Goal: Task Accomplishment & Management: Manage account settings

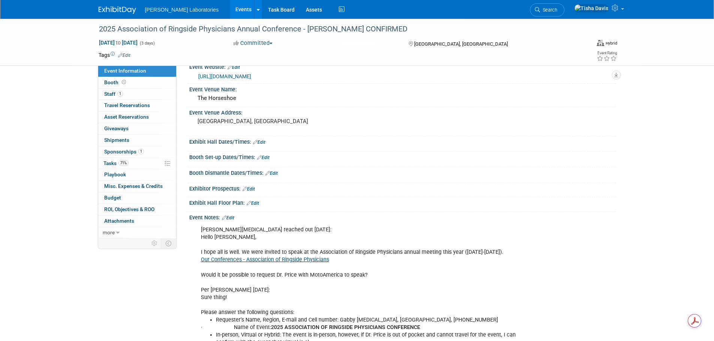
click at [230, 10] on link "Events" at bounding box center [243, 9] width 27 height 19
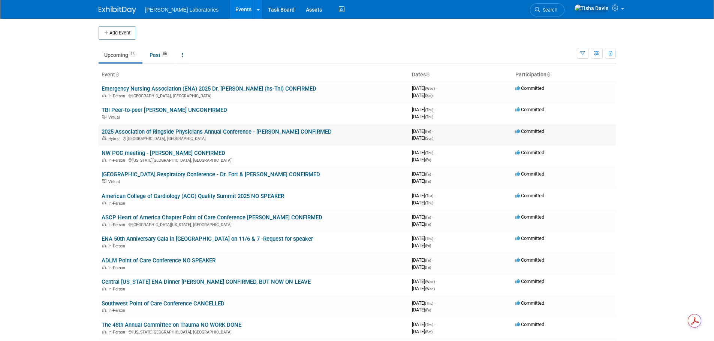
click at [206, 132] on link "2025 Association of Ringside Physicians Annual Conference - [PERSON_NAME] CONFI…" at bounding box center [217, 131] width 230 height 7
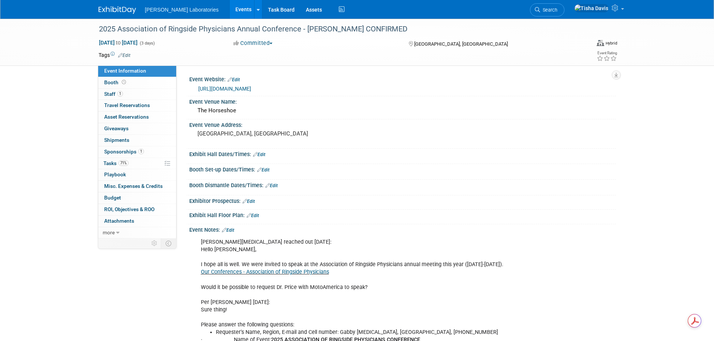
click at [232, 228] on link "Edit" at bounding box center [228, 230] width 12 height 5
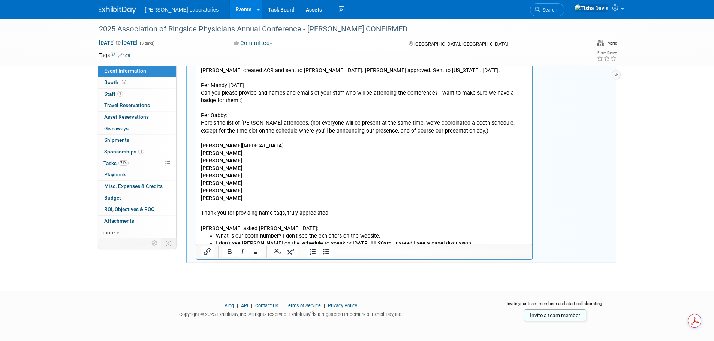
scroll to position [1611, 0]
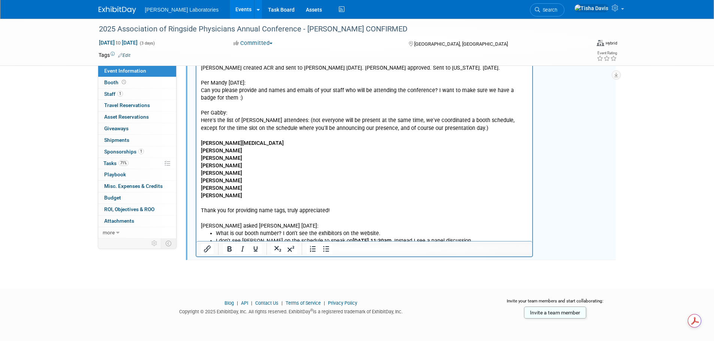
click at [351, 191] on p "Answered Dina's questions - to get them set up in the system 9/2/25. They are e…" at bounding box center [363, 64] width 327 height 331
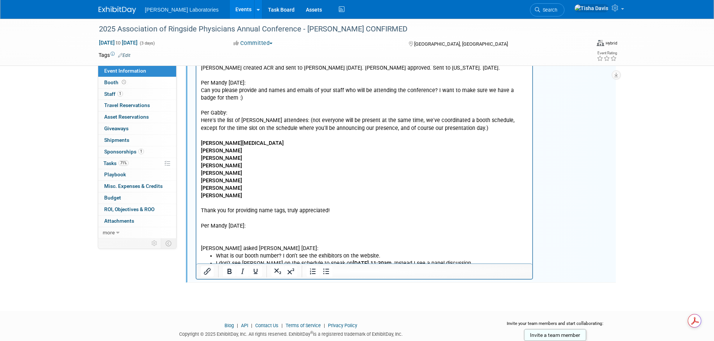
click at [243, 230] on p "Tisha asked Mandy 9/17/25:" at bounding box center [363, 241] width 327 height 22
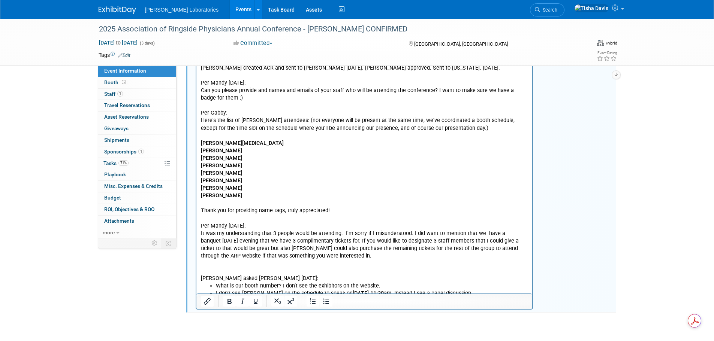
click at [350, 233] on p "It was my understanding that 3 people would be attending. I'm sorry if I misund…" at bounding box center [363, 245] width 327 height 30
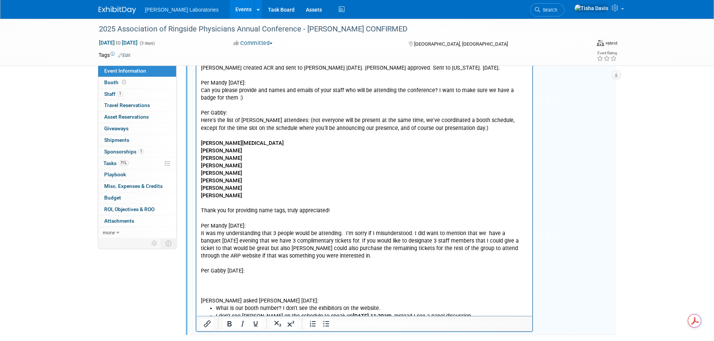
click at [244, 275] on p "Rich Text Area. Press ALT-0 for help." at bounding box center [363, 278] width 327 height 7
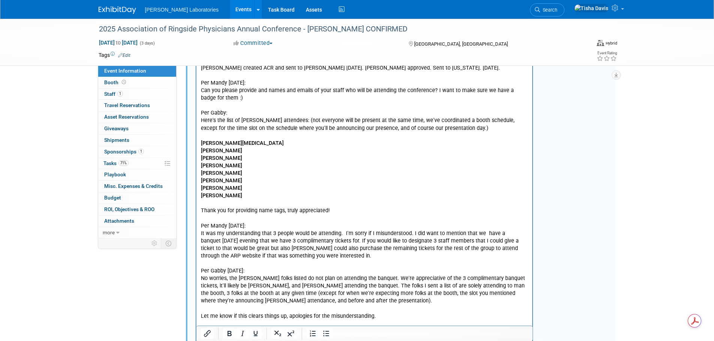
click at [425, 313] on p "Let me know if this clears things up, apologies for the misunderstanding." at bounding box center [363, 316] width 327 height 7
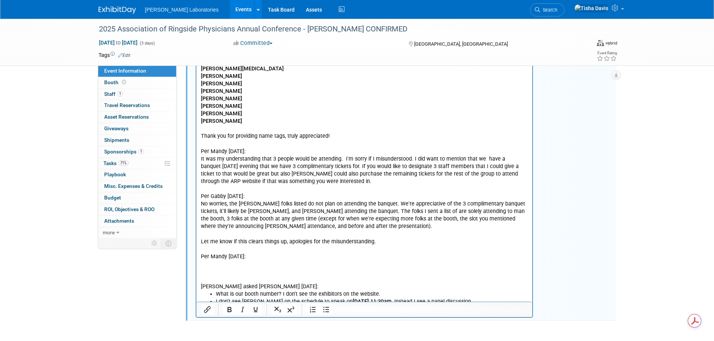
scroll to position [1686, 0]
click at [218, 261] on p "Rich Text Area. Press ALT-0 for help." at bounding box center [363, 264] width 327 height 7
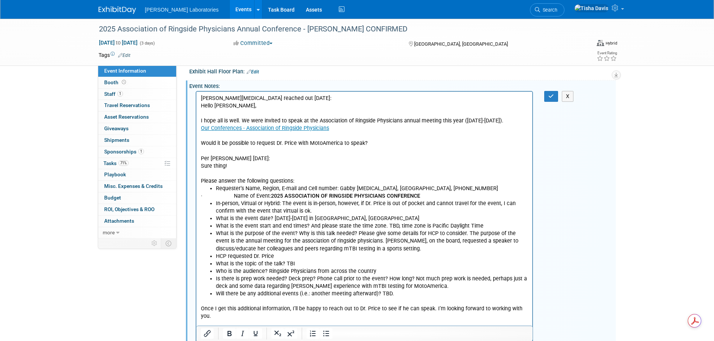
scroll to position [112, 0]
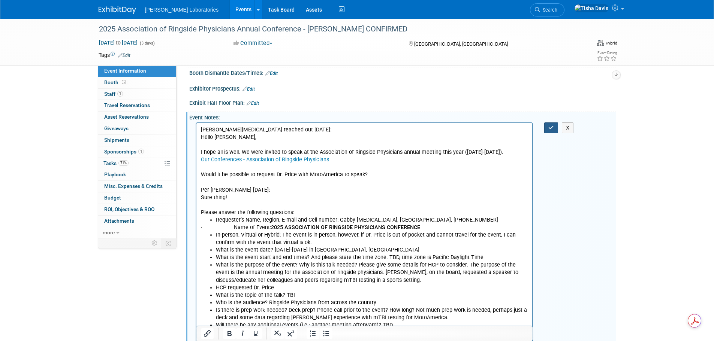
click at [551, 128] on icon "button" at bounding box center [551, 127] width 6 height 5
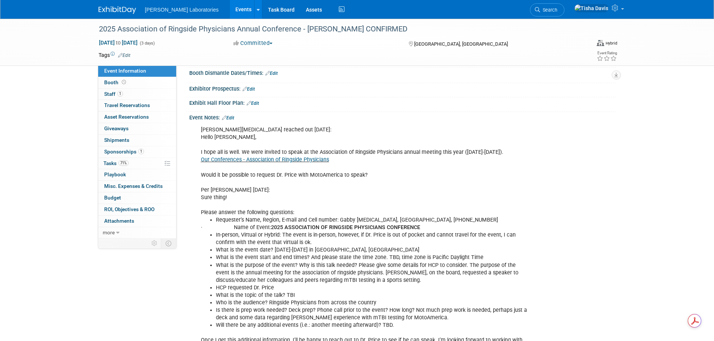
click at [230, 10] on link "Events" at bounding box center [243, 9] width 27 height 19
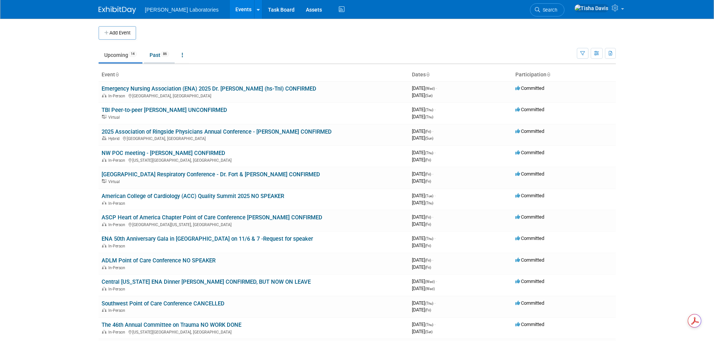
click at [153, 55] on link "Past 86" at bounding box center [159, 55] width 31 height 14
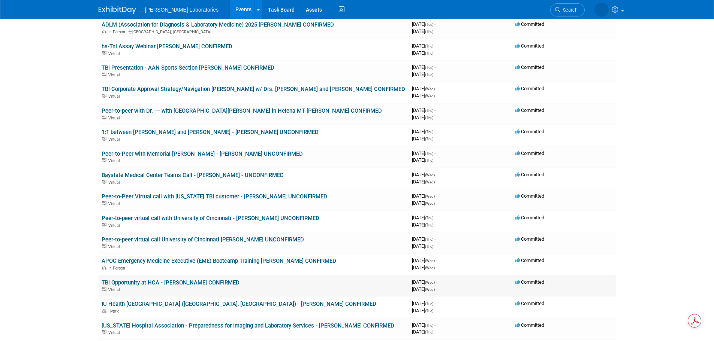
scroll to position [187, 0]
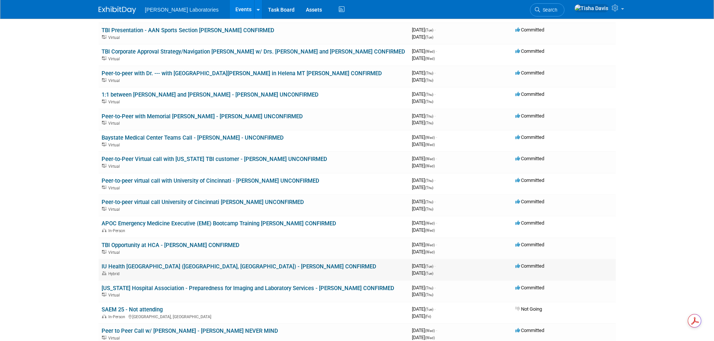
click at [212, 265] on link "IU Health [GEOGRAPHIC_DATA] ([GEOGRAPHIC_DATA], [GEOGRAPHIC_DATA]) - [PERSON_NA…" at bounding box center [239, 266] width 275 height 7
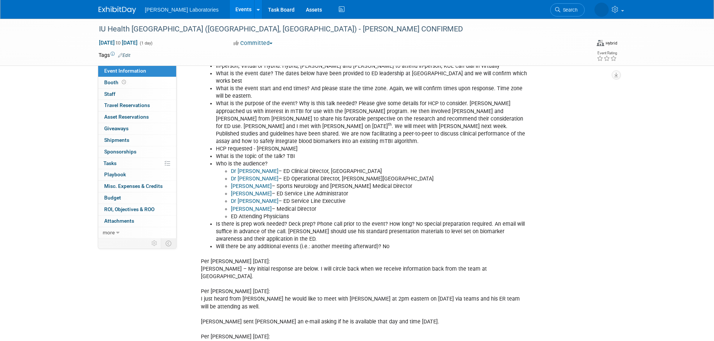
scroll to position [337, 0]
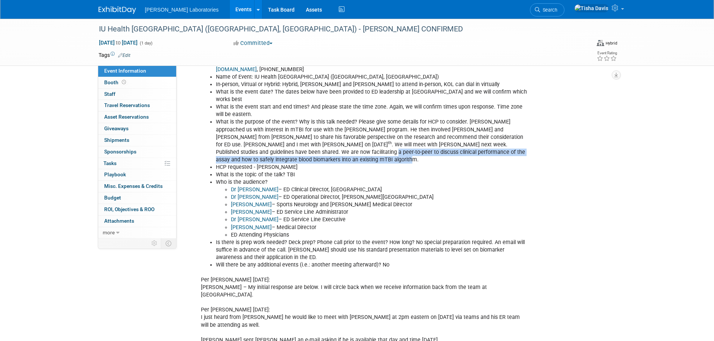
drag, startPoint x: 257, startPoint y: 136, endPoint x: 285, endPoint y: 142, distance: 28.6
click at [285, 142] on li "What is the purpose of the event? Why is this talk needed? Please give some det…" at bounding box center [372, 140] width 313 height 45
copy li "peer-to-peer to discuss clinical performance of the assay and how to safely int…"
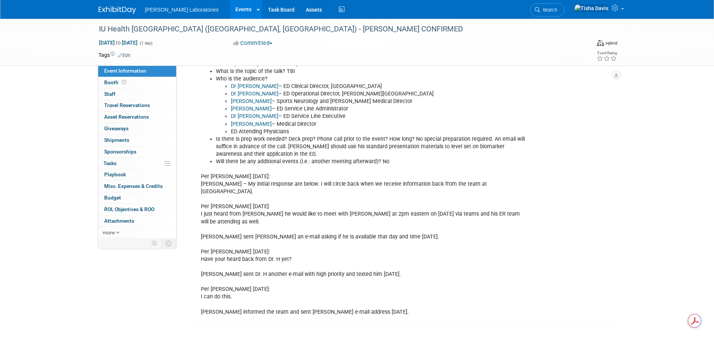
scroll to position [449, 0]
